Goal: Task Accomplishment & Management: Manage account settings

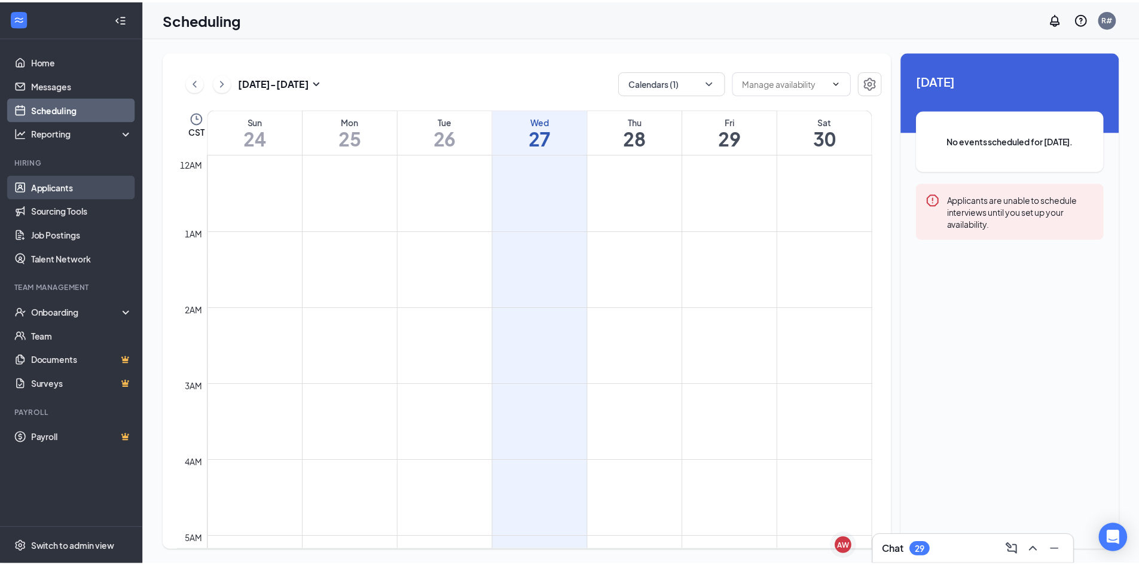
scroll to position [588, 0]
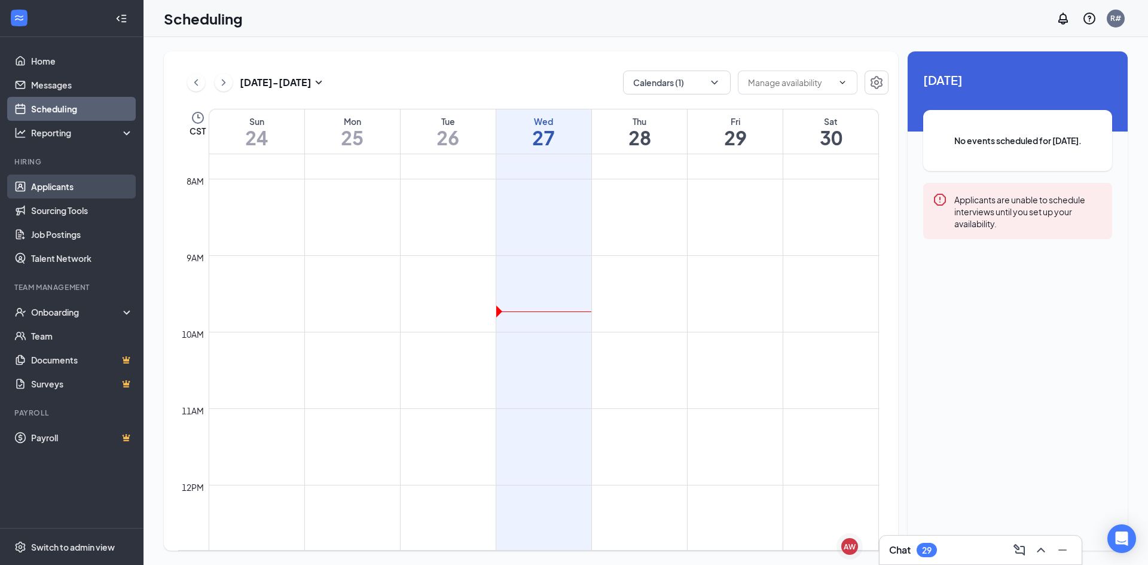
click at [69, 189] on link "Applicants" at bounding box center [82, 187] width 102 height 24
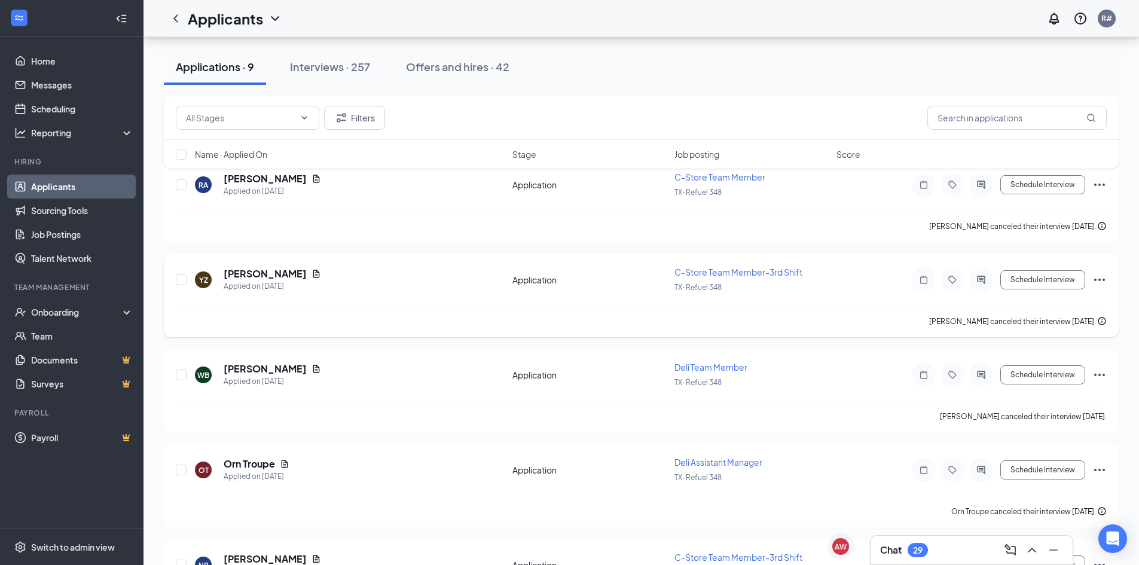
scroll to position [235, 0]
click at [315, 67] on div "Interviews · 257" at bounding box center [330, 66] width 80 height 15
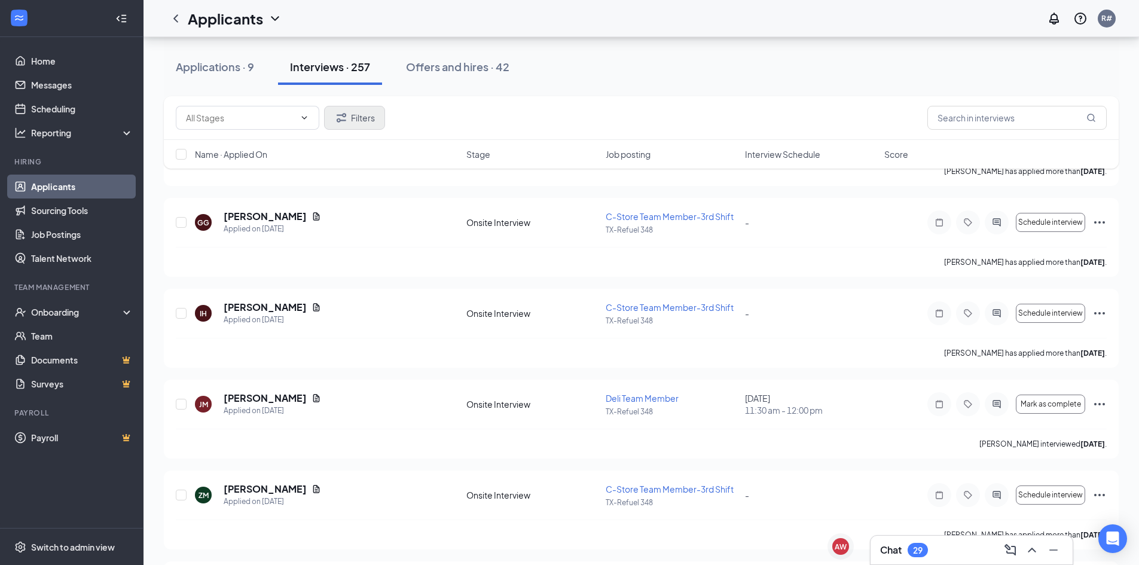
scroll to position [3765, 0]
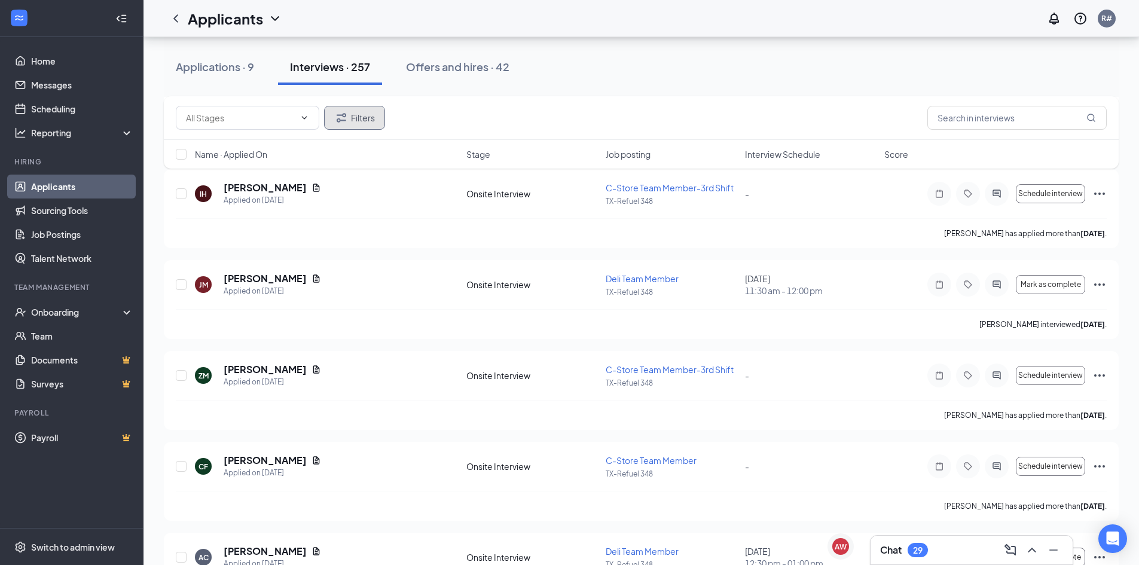
click at [365, 116] on button "Filters" at bounding box center [354, 118] width 61 height 24
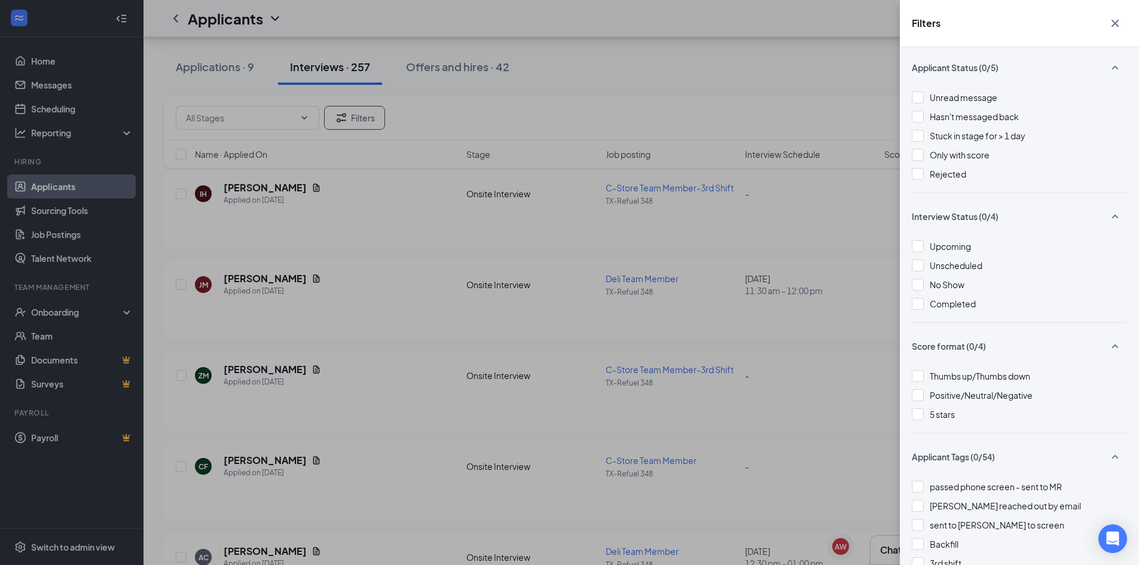
scroll to position [0, 0]
click at [1113, 22] on icon "Cross" at bounding box center [1114, 23] width 7 height 7
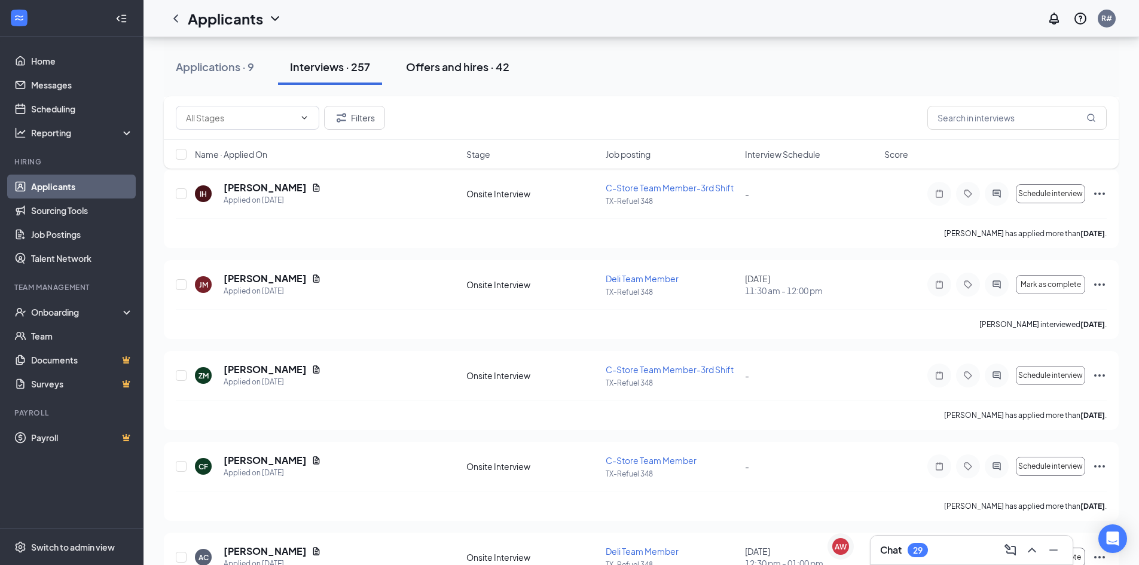
click at [452, 68] on div "Offers and hires · 42" at bounding box center [457, 66] width 103 height 15
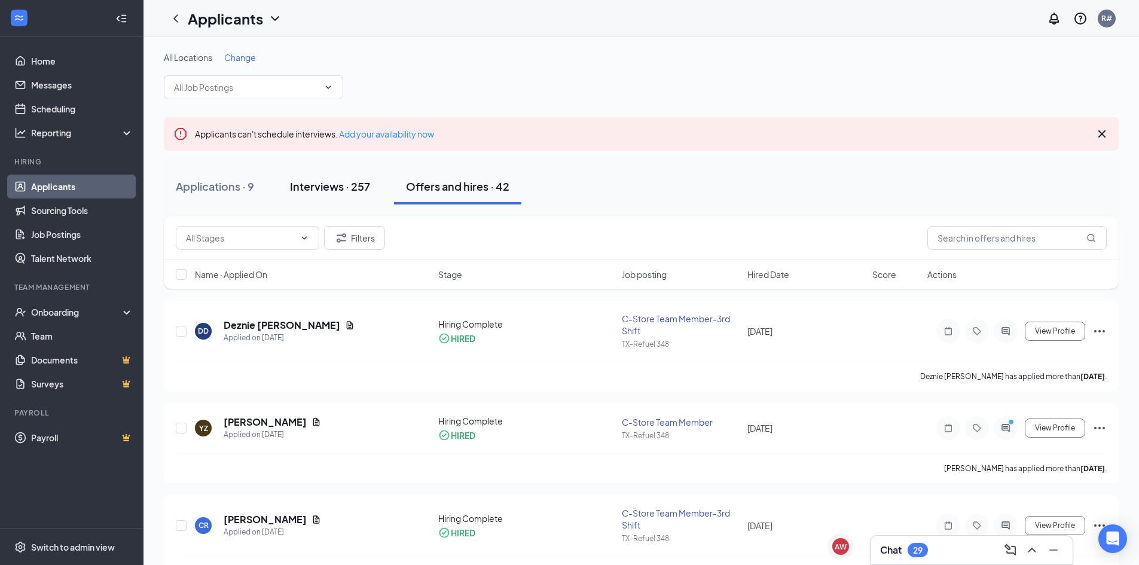
click at [325, 191] on div "Interviews · 257" at bounding box center [330, 186] width 80 height 15
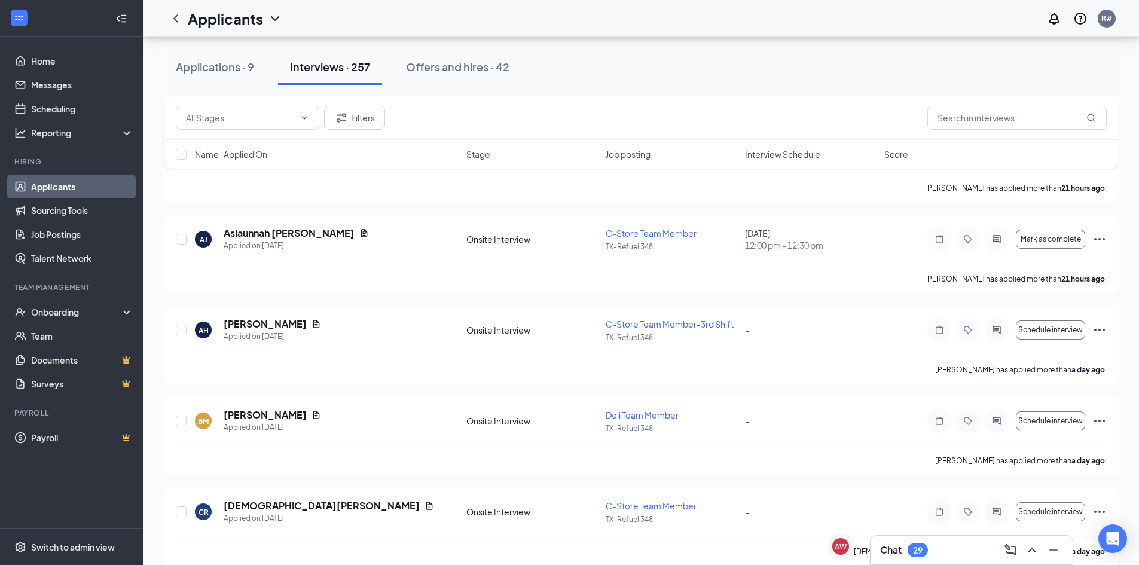
scroll to position [179, 0]
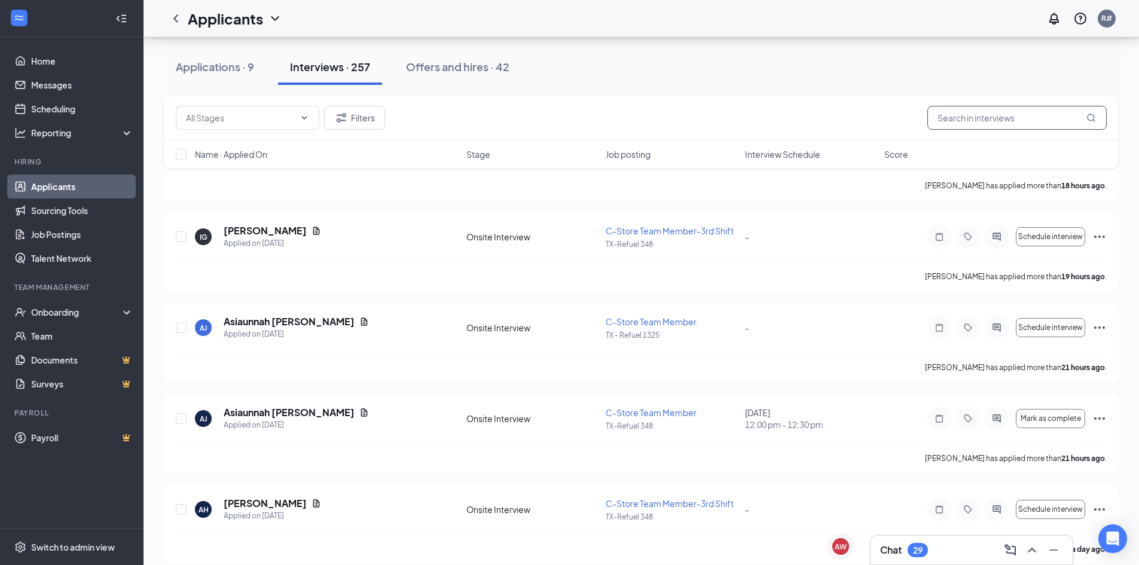
click at [1014, 118] on input "text" at bounding box center [1016, 118] width 179 height 24
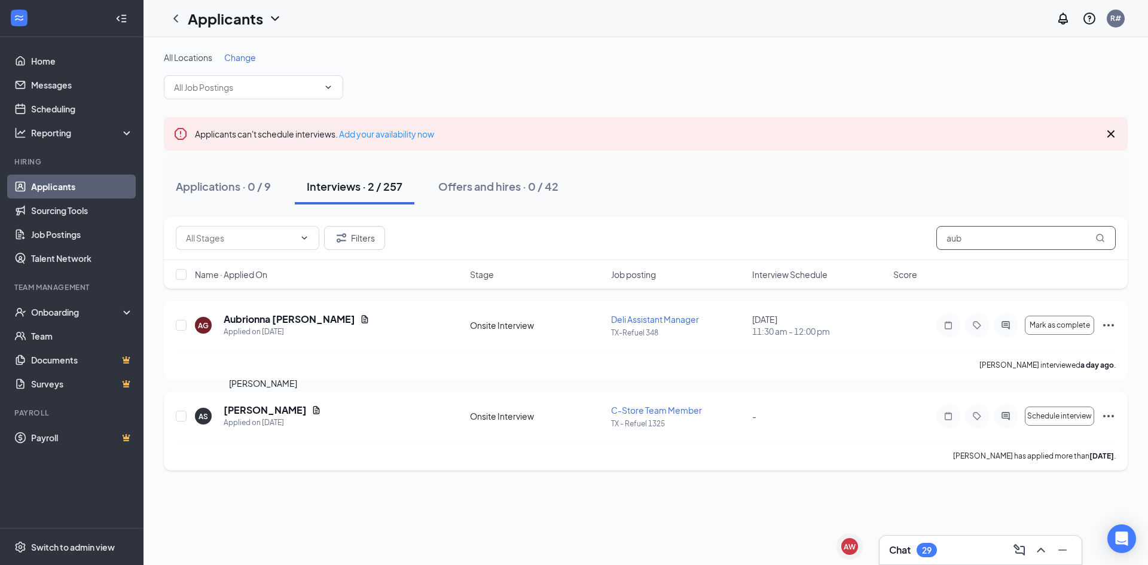
type input "aub"
click at [276, 411] on h5 "[PERSON_NAME]" at bounding box center [265, 409] width 83 height 13
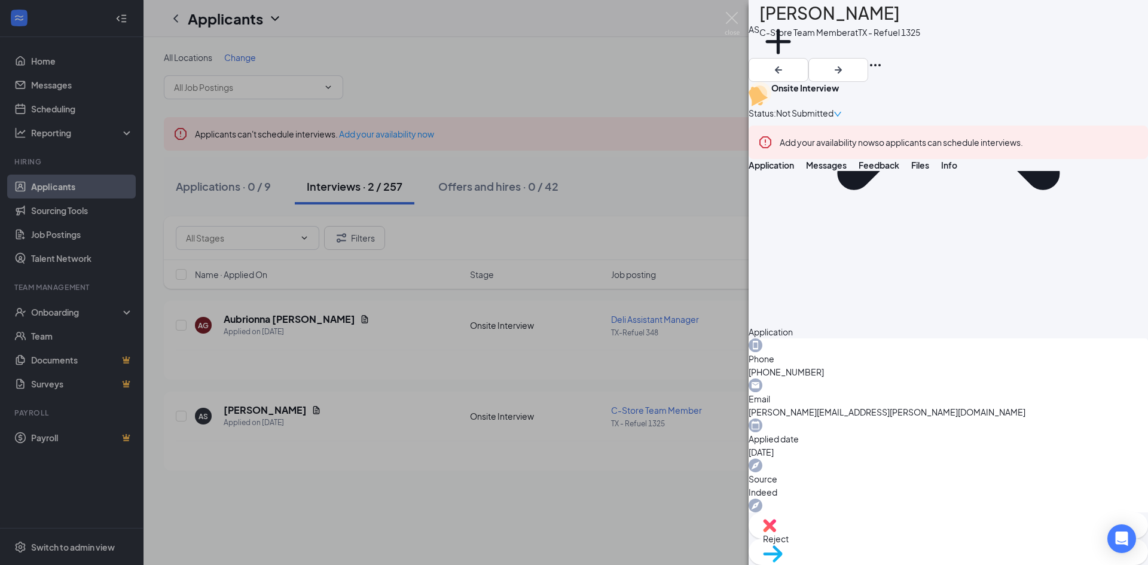
scroll to position [714, 0]
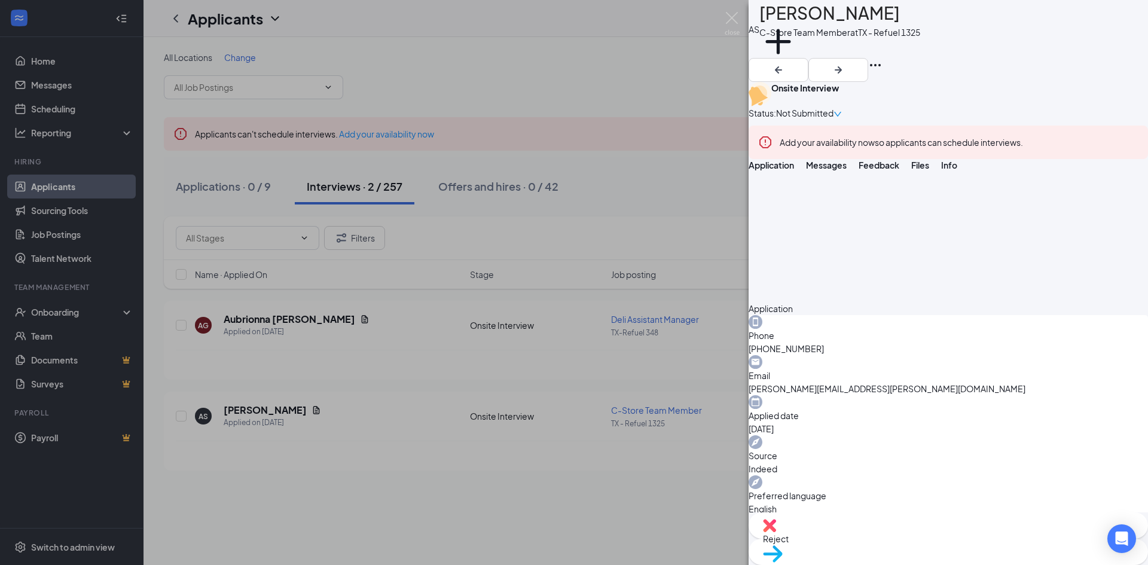
click at [882, 58] on icon "Ellipses" at bounding box center [875, 65] width 14 height 14
click at [1065, 48] on link "View full application" at bounding box center [1040, 41] width 77 height 13
